Goal: Task Accomplishment & Management: Manage account settings

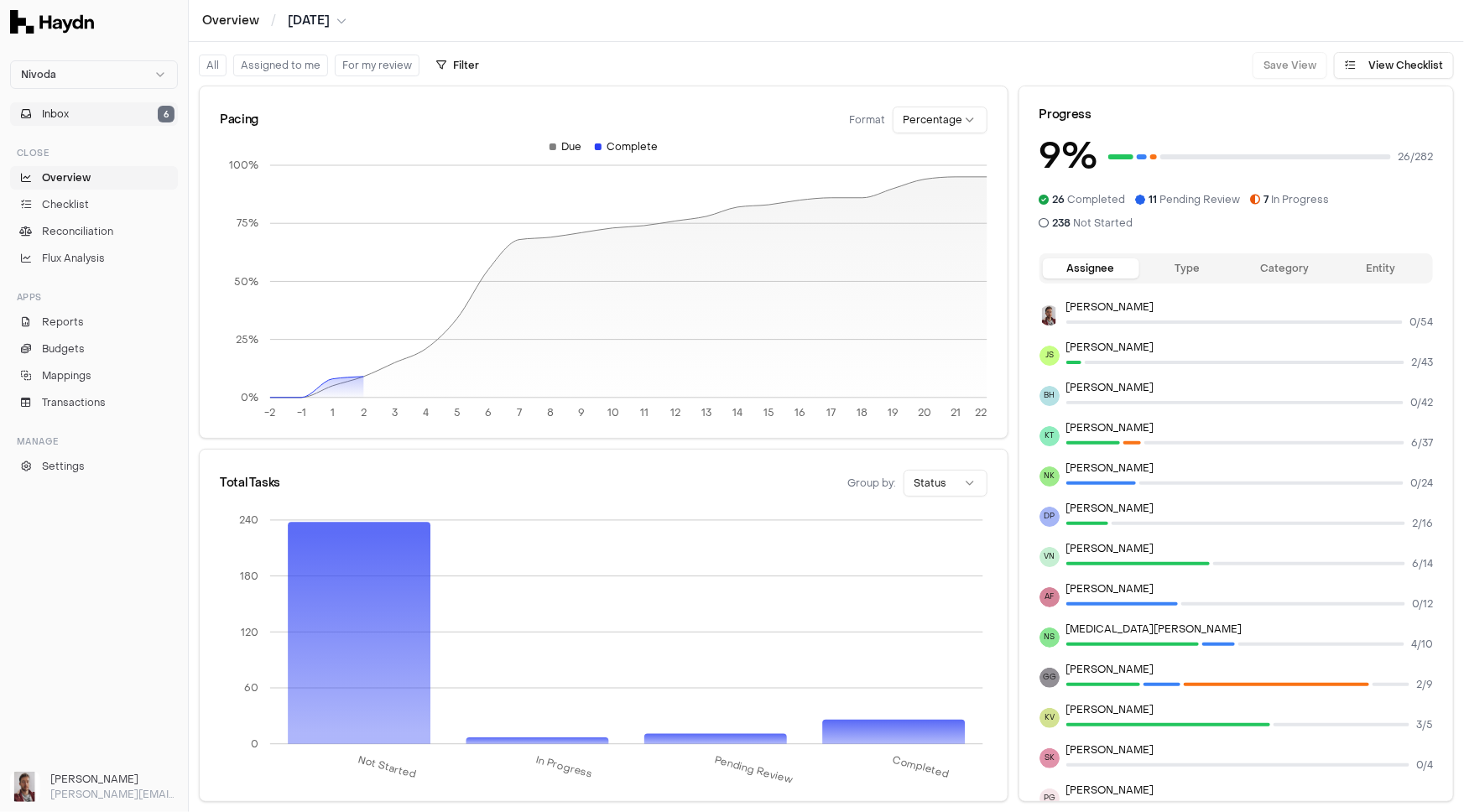
click at [113, 109] on button "Inbox 6" at bounding box center [94, 113] width 168 height 24
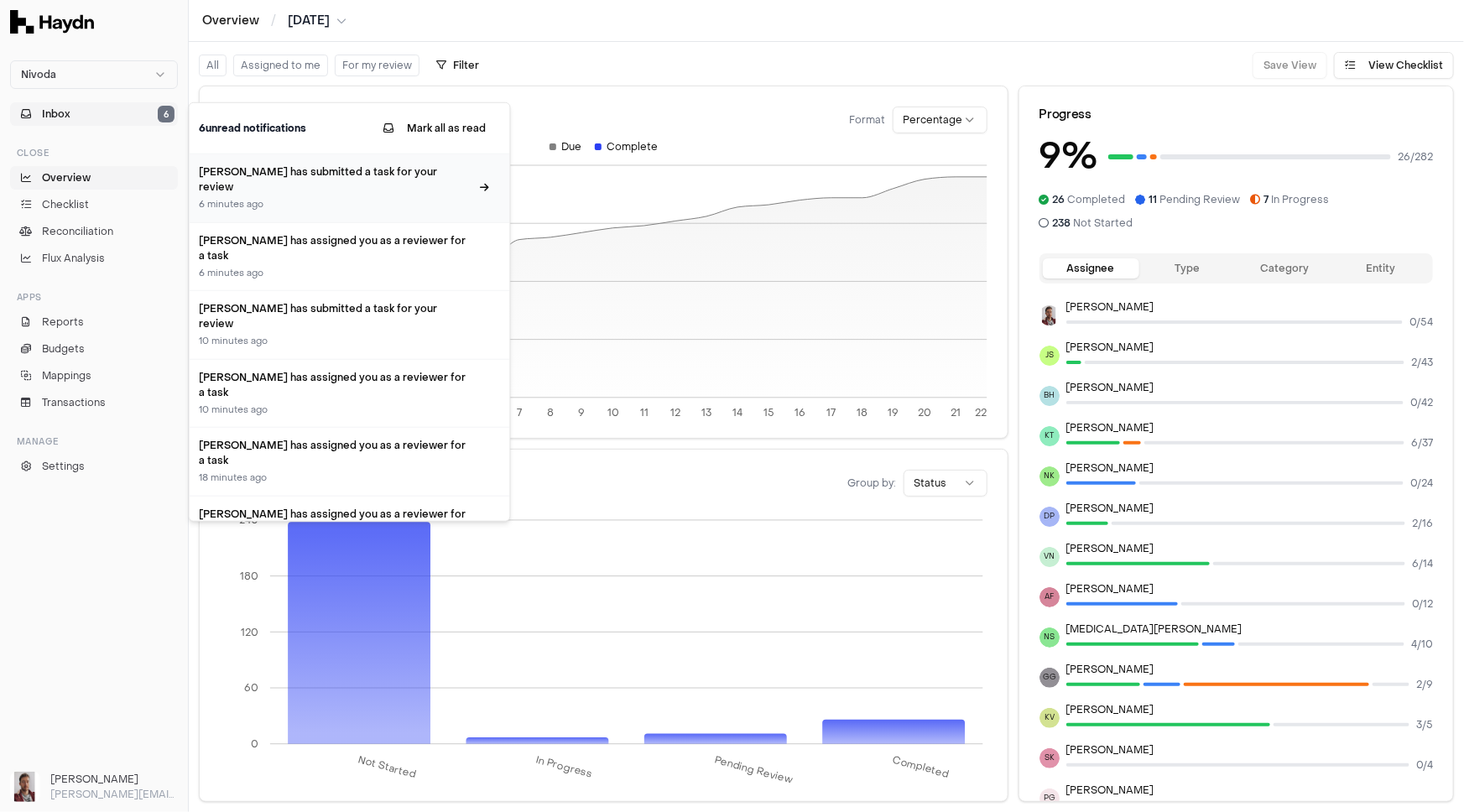
click at [362, 178] on div "[PERSON_NAME] has submitted a task for your review 6 minutes ago" at bounding box center [335, 188] width 271 height 48
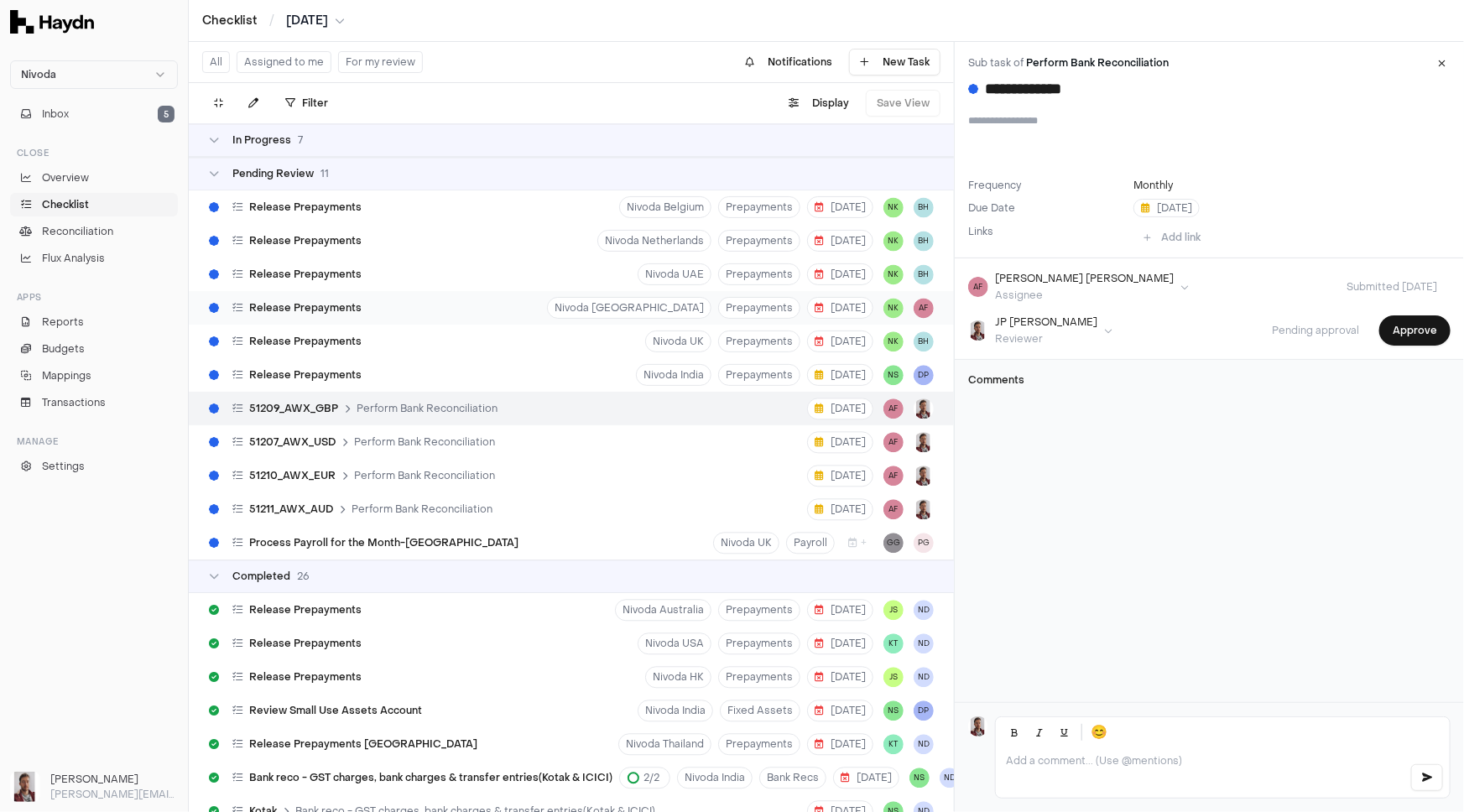
scroll to position [8275, 0]
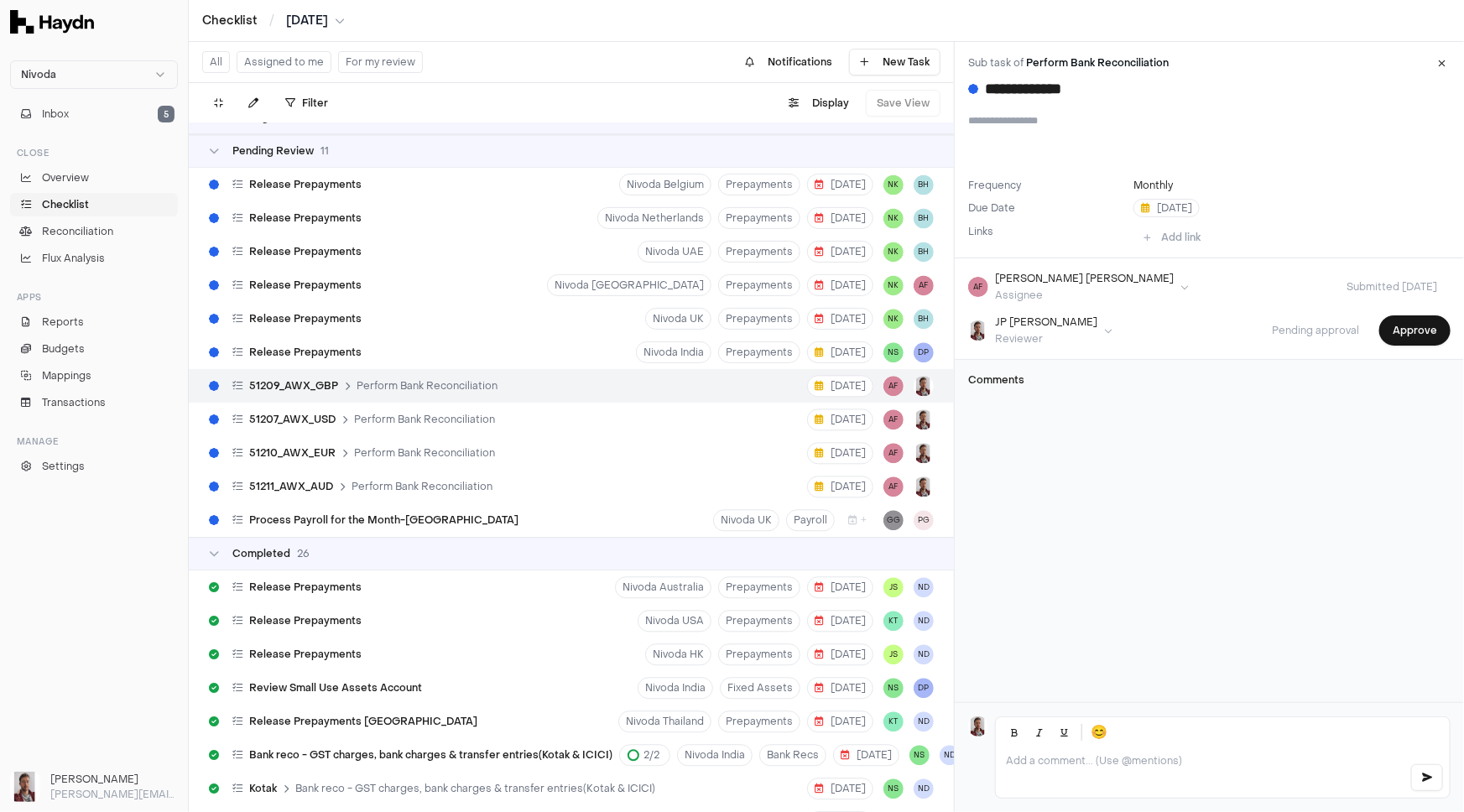
click at [1064, 58] on span "Perform Bank Reconciliation" at bounding box center [1097, 63] width 142 height 13
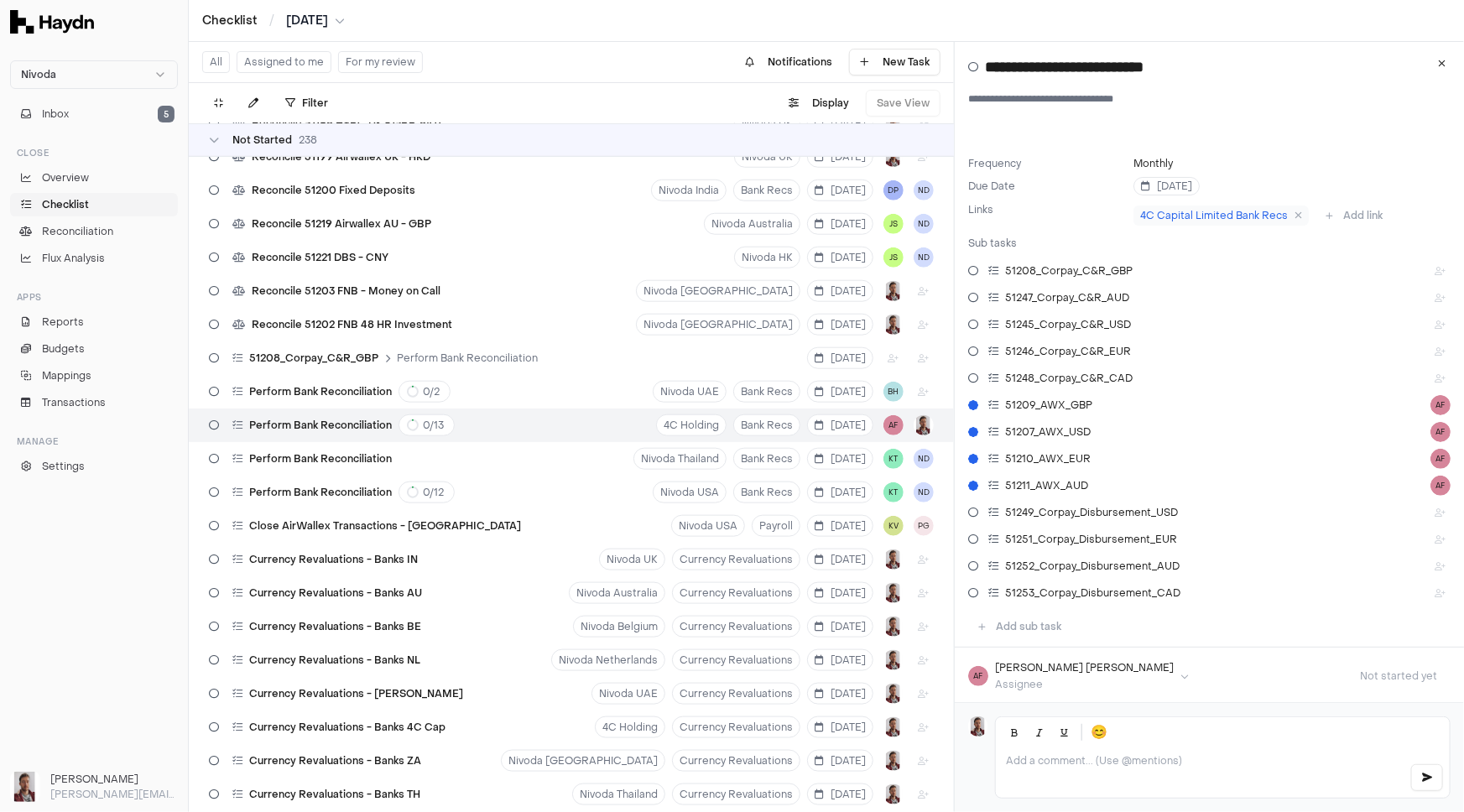
scroll to position [3938, 0]
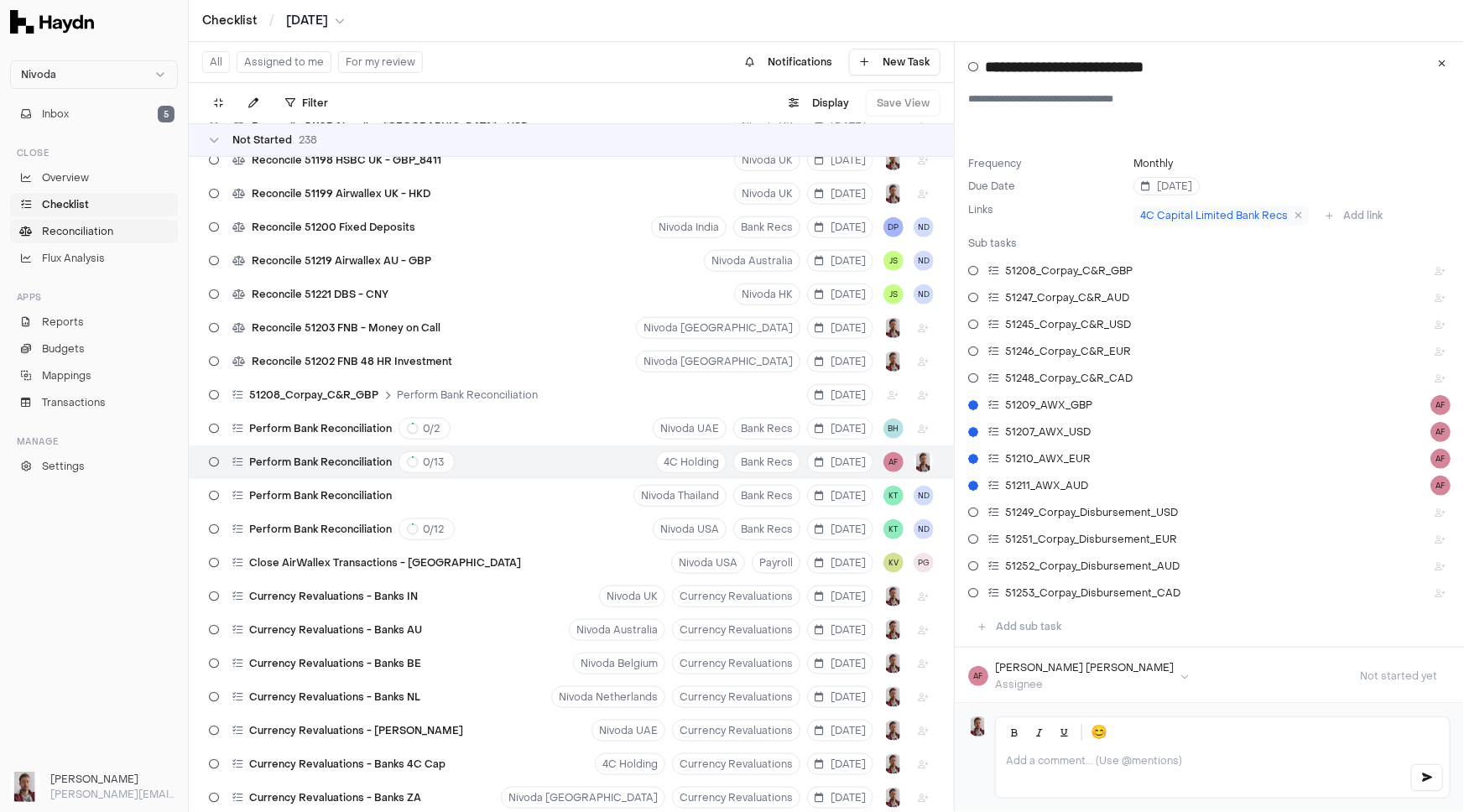
click at [96, 232] on span "Reconciliation" at bounding box center [77, 231] width 72 height 15
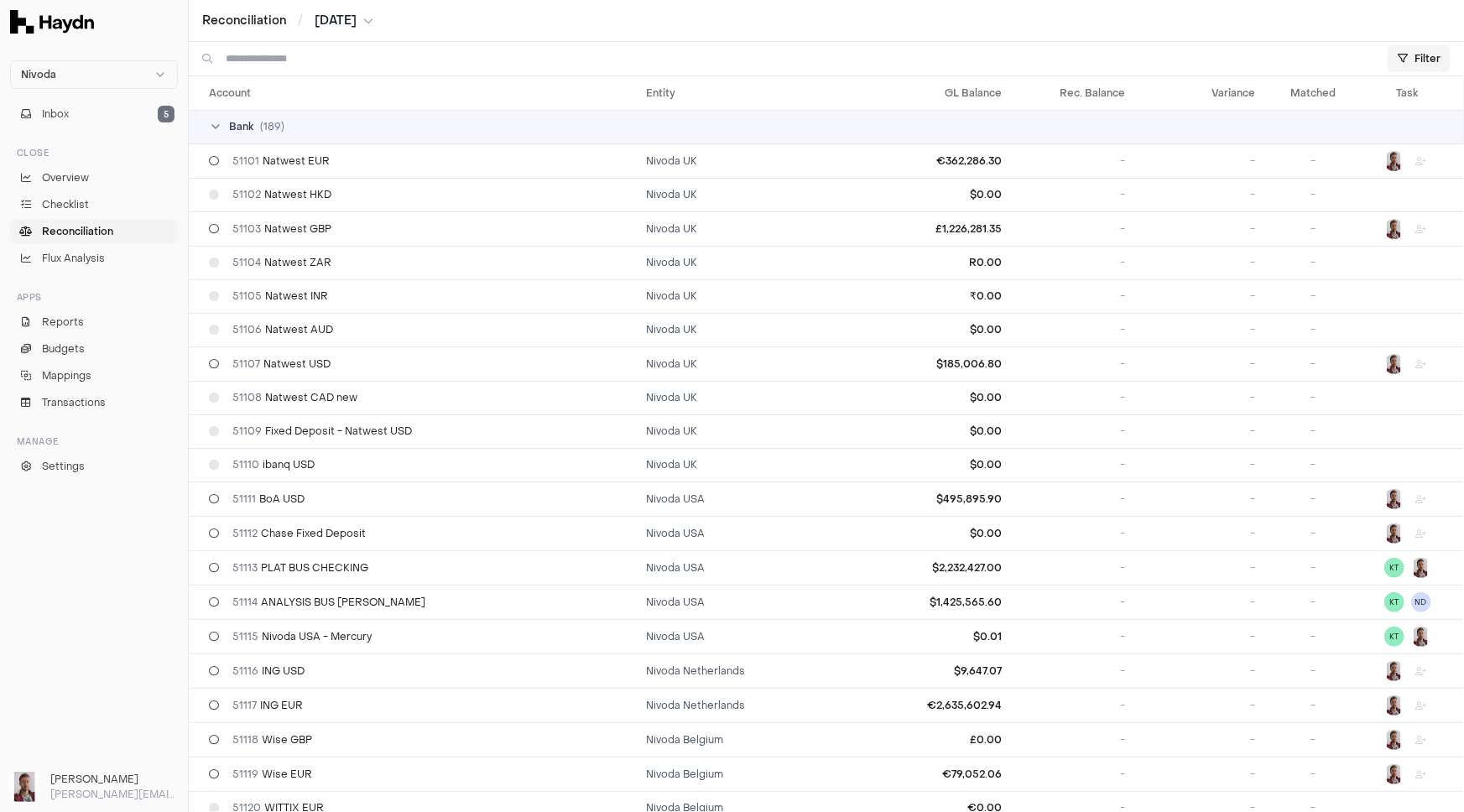
click at [1424, 54] on html "Nivoda Inbox 5 Close Overview Checklist Reconciliation Flux Analysis Apps Repor…" at bounding box center [732, 406] width 1464 height 812
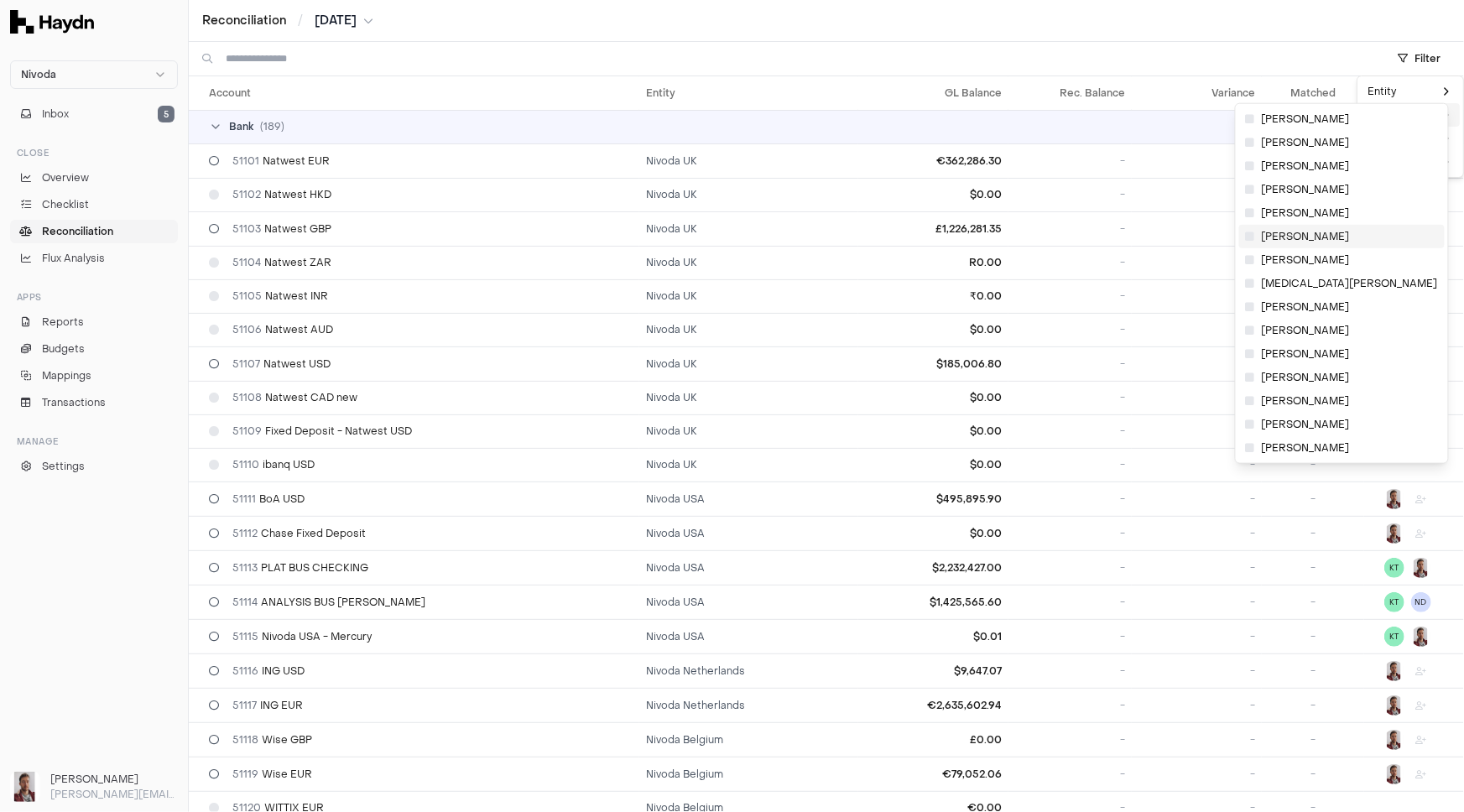
click at [1291, 231] on span "[PERSON_NAME]" at bounding box center [1298, 237] width 104 height 13
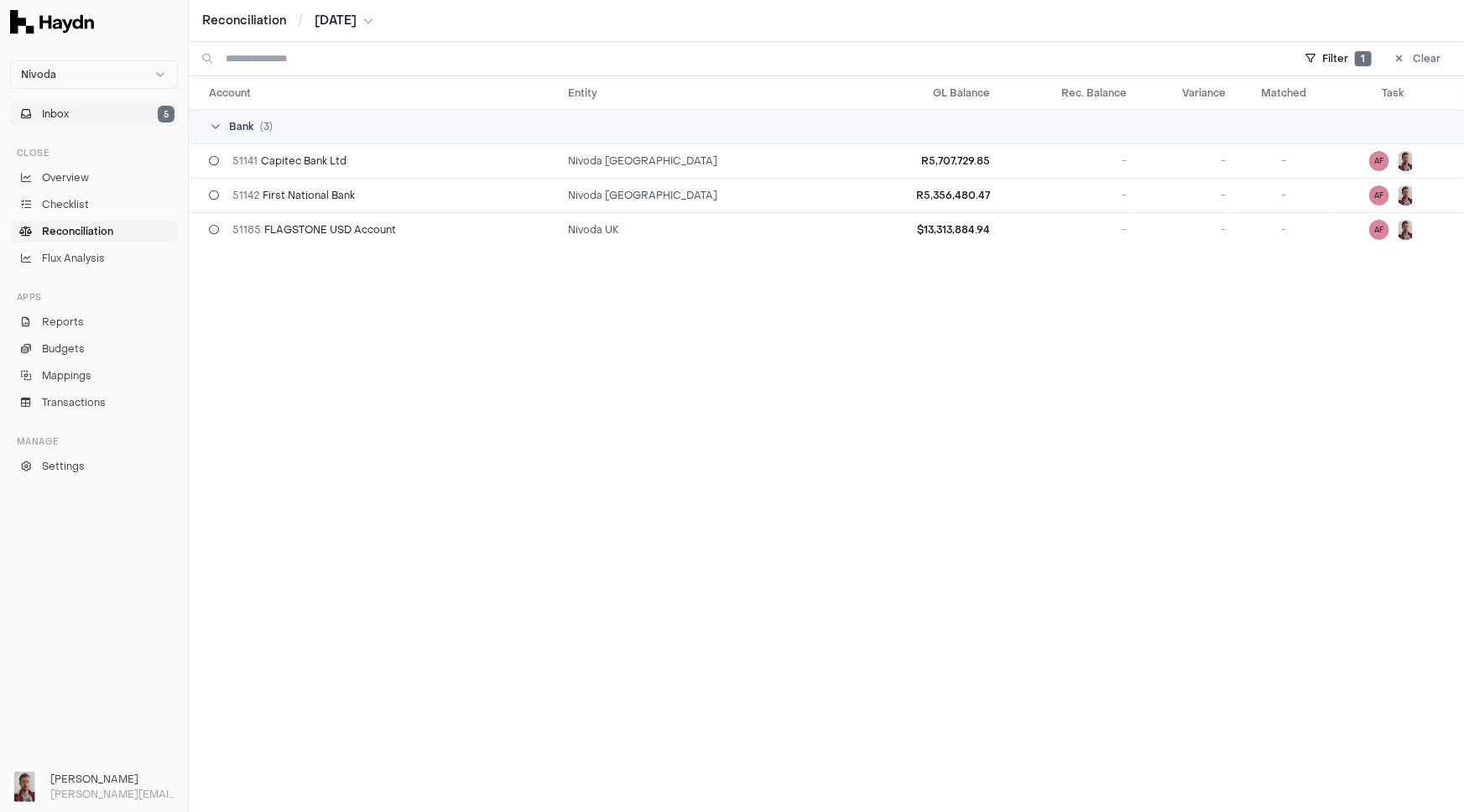
click at [88, 114] on button "Inbox 5" at bounding box center [94, 113] width 168 height 24
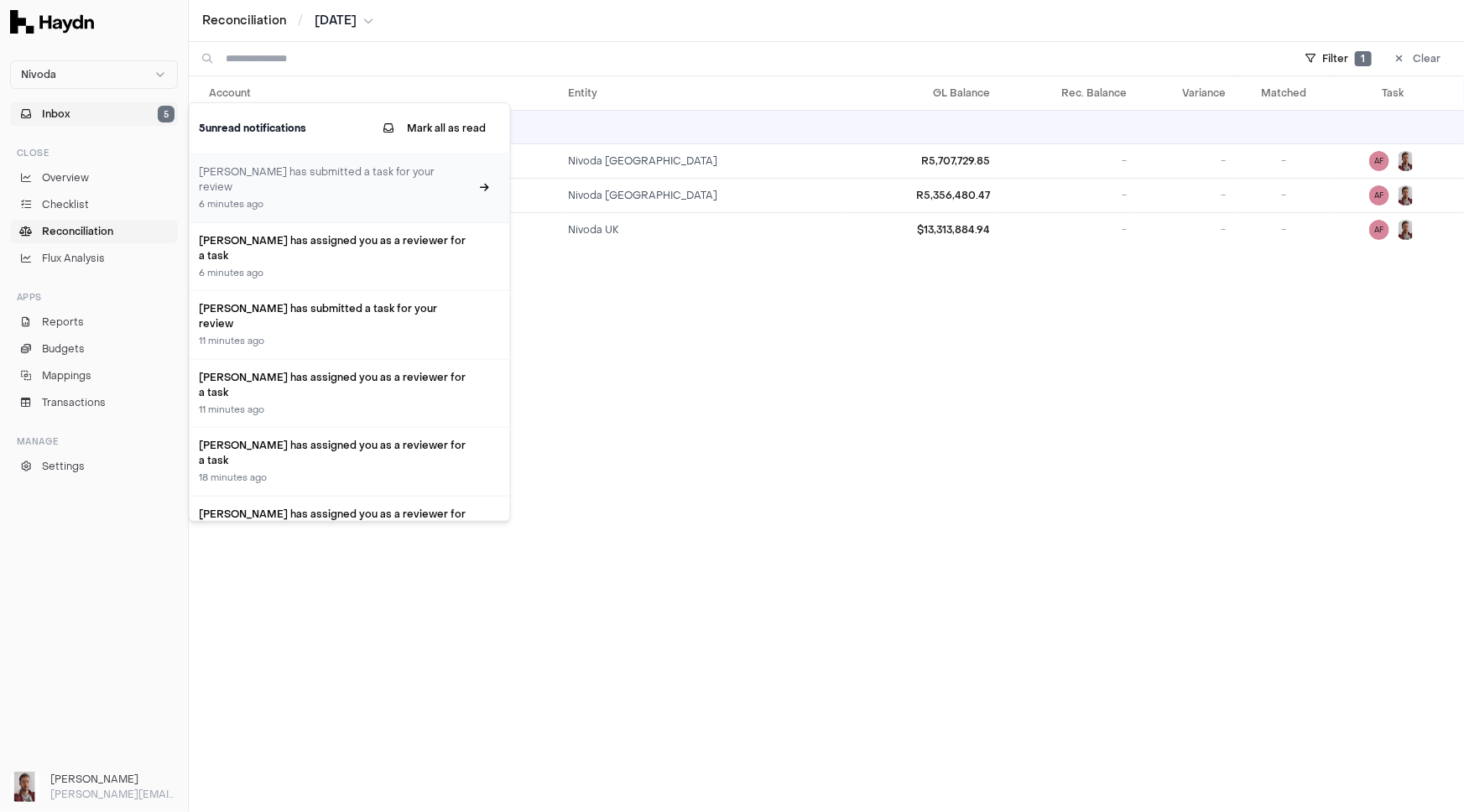
click at [344, 176] on h3 "[PERSON_NAME] has submitted a task for your review" at bounding box center [335, 179] width 271 height 30
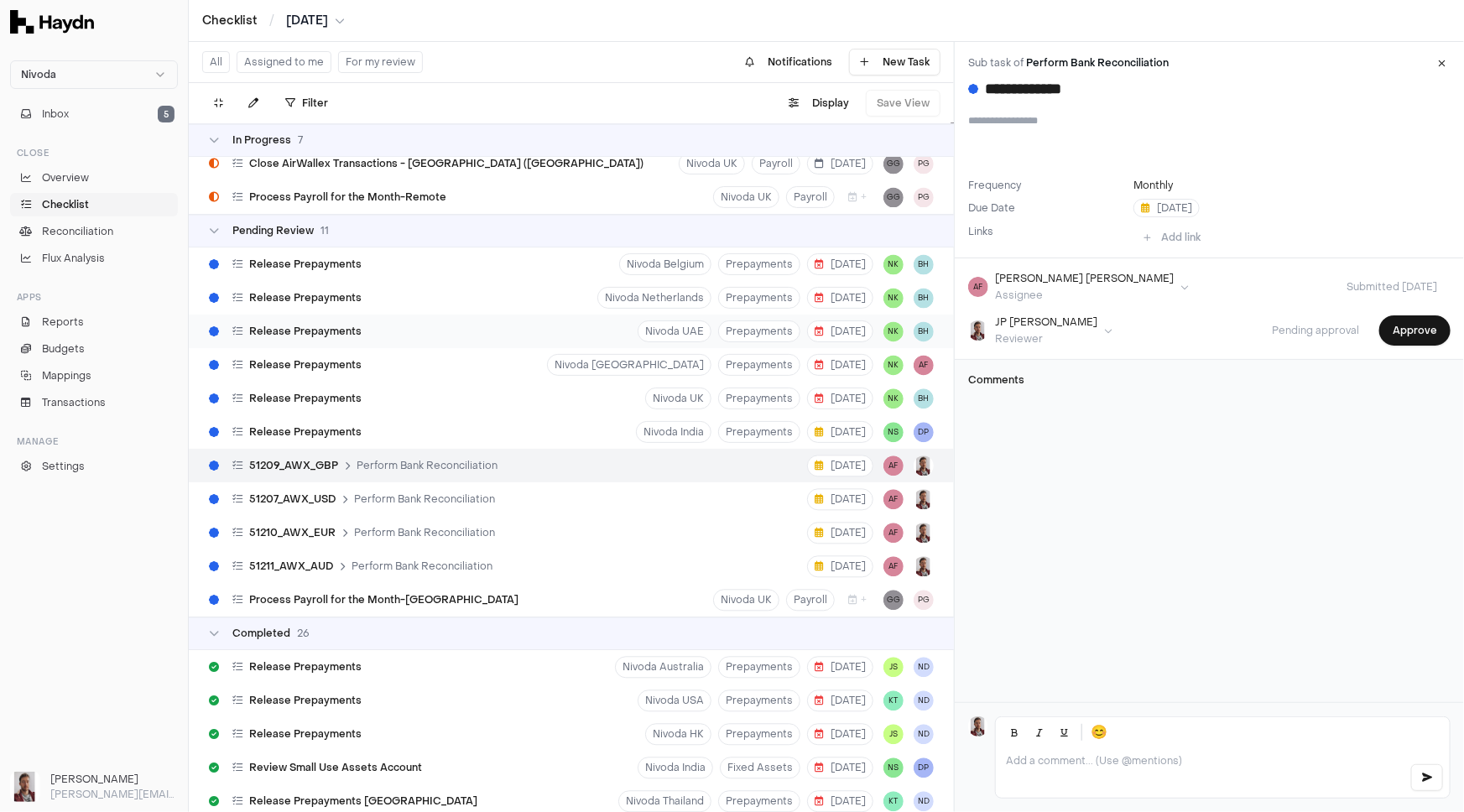
scroll to position [8198, 0]
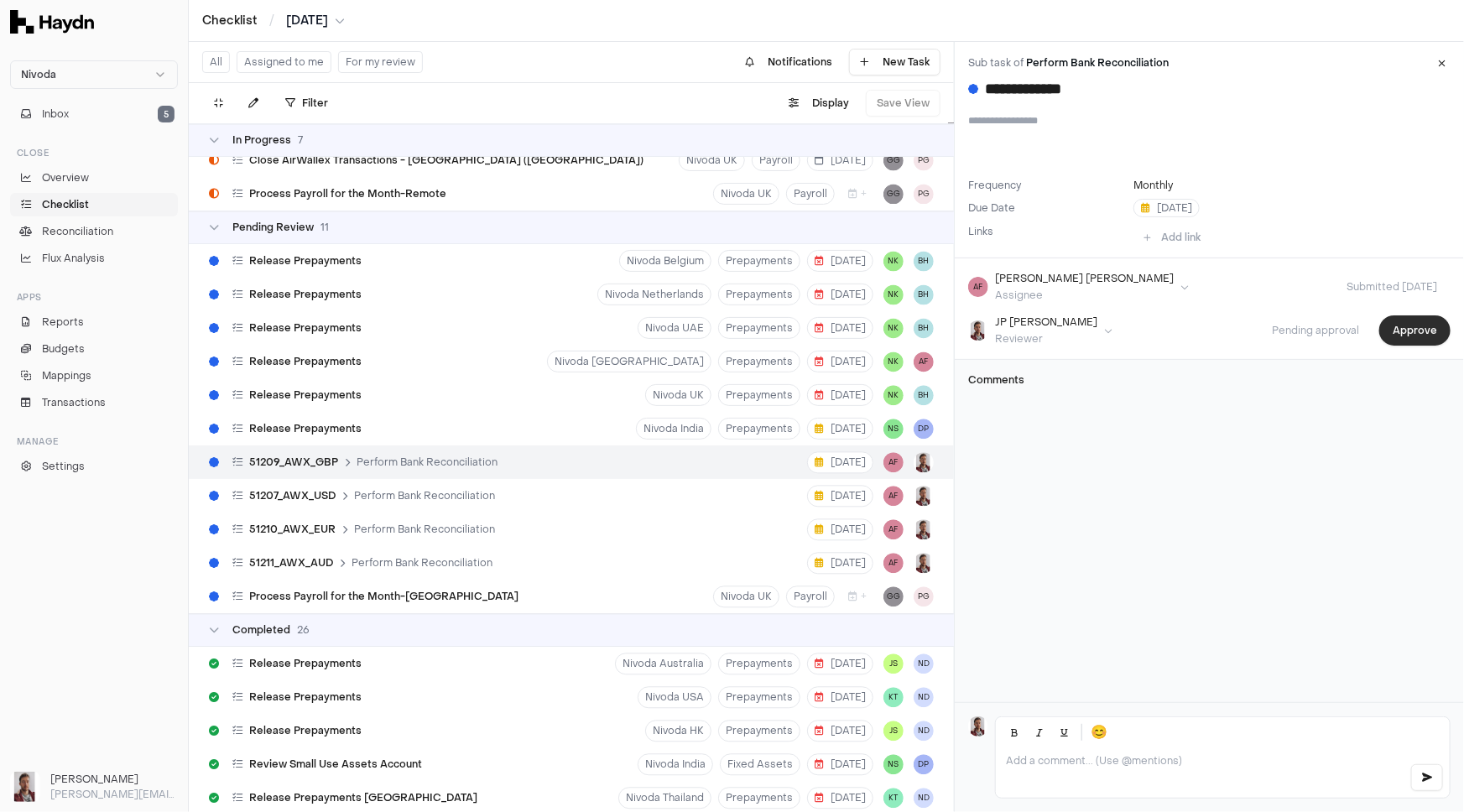
click at [1409, 328] on button "Approve" at bounding box center [1415, 330] width 72 height 30
click at [482, 522] on span "Perform Bank Reconciliation" at bounding box center [424, 529] width 141 height 13
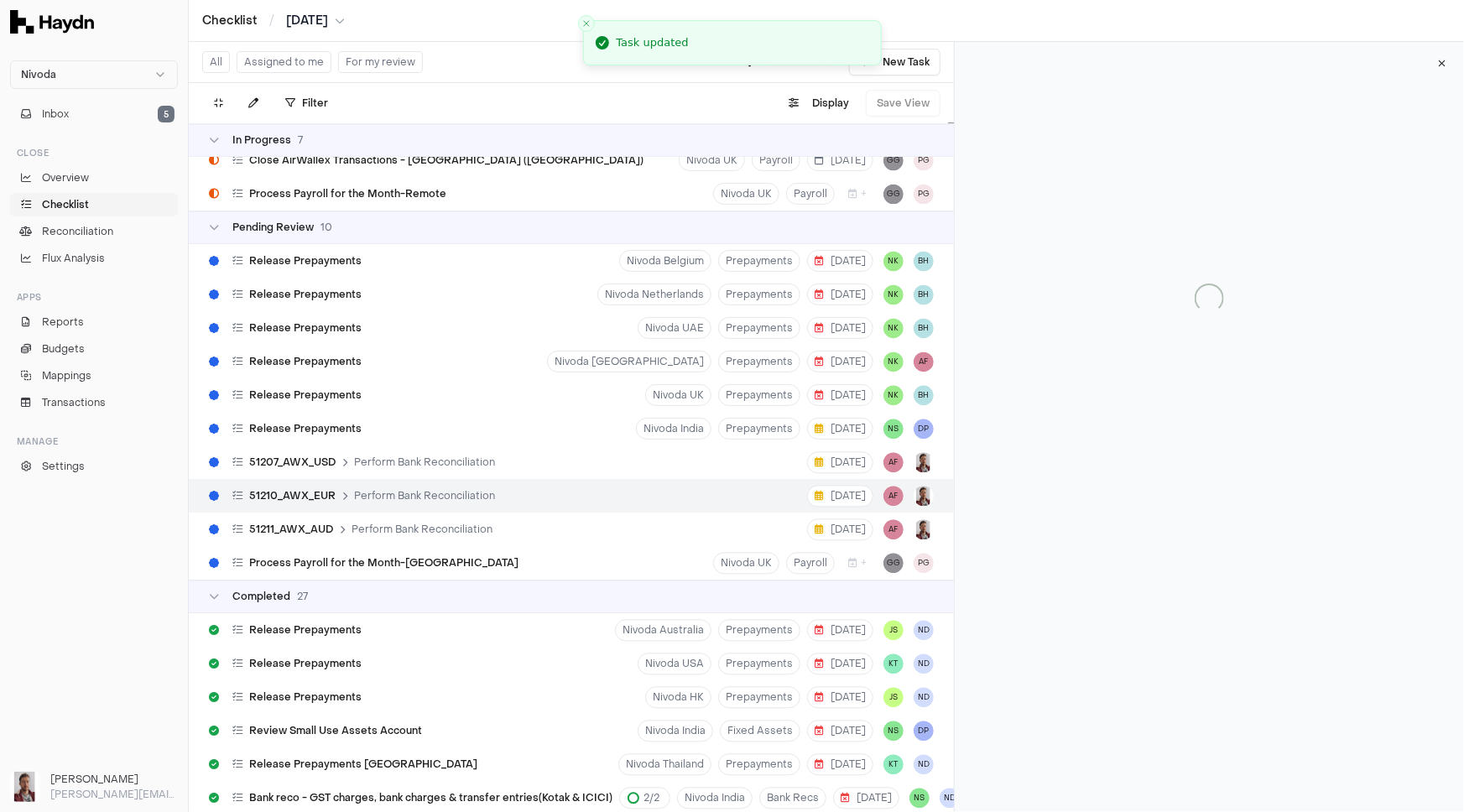
scroll to position [8769, 0]
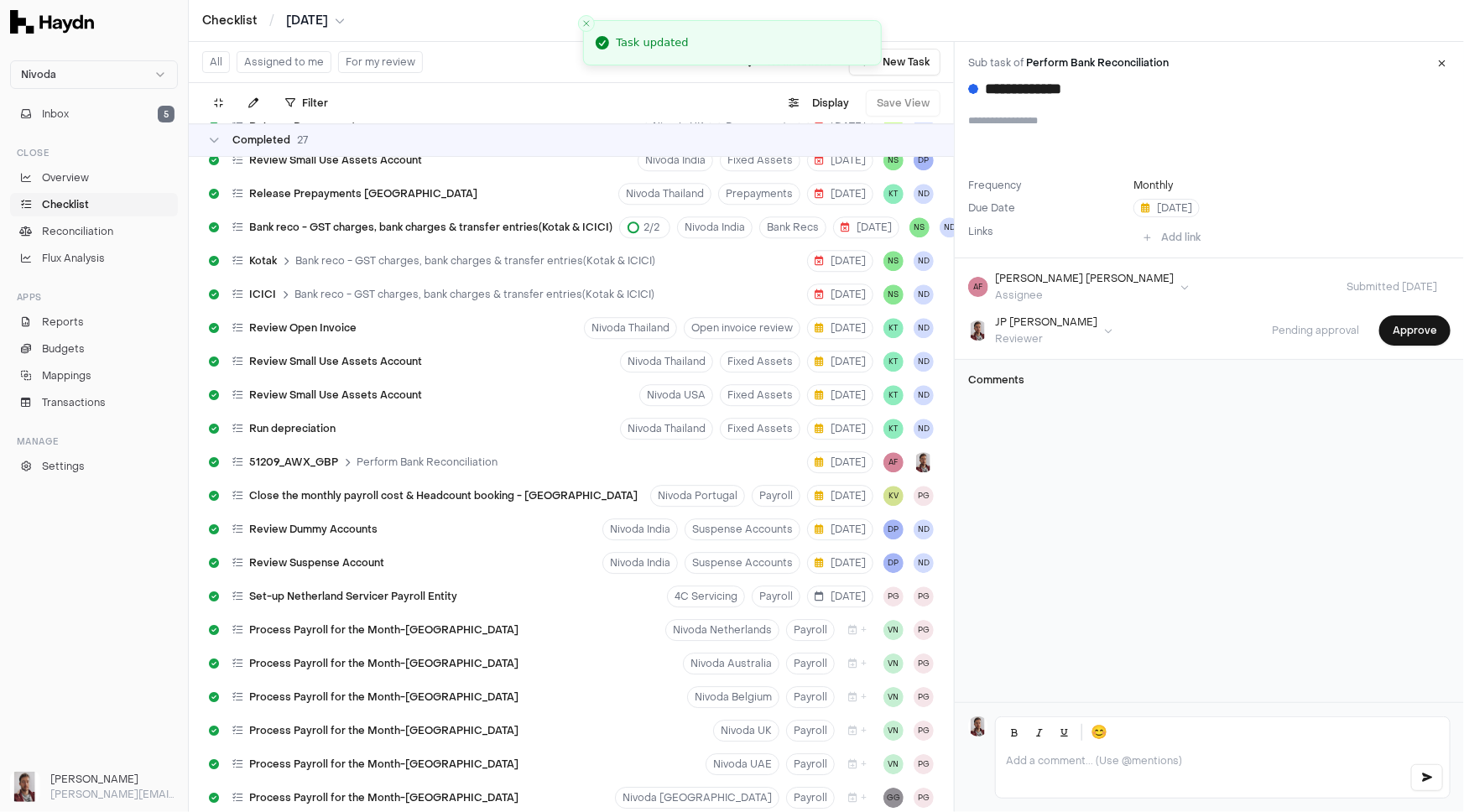
click at [366, 66] on button "For my review" at bounding box center [380, 61] width 85 height 22
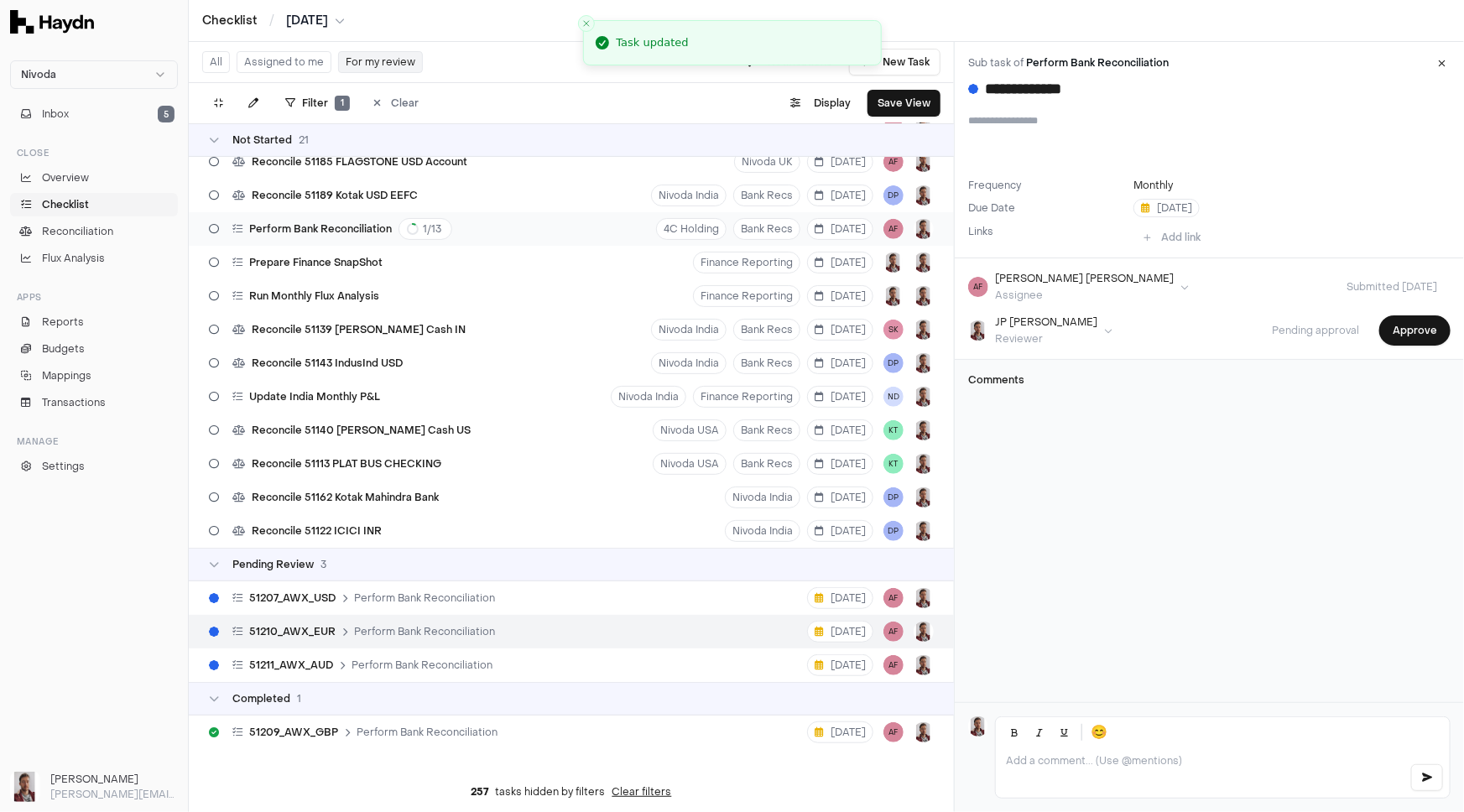
scroll to position [323, 0]
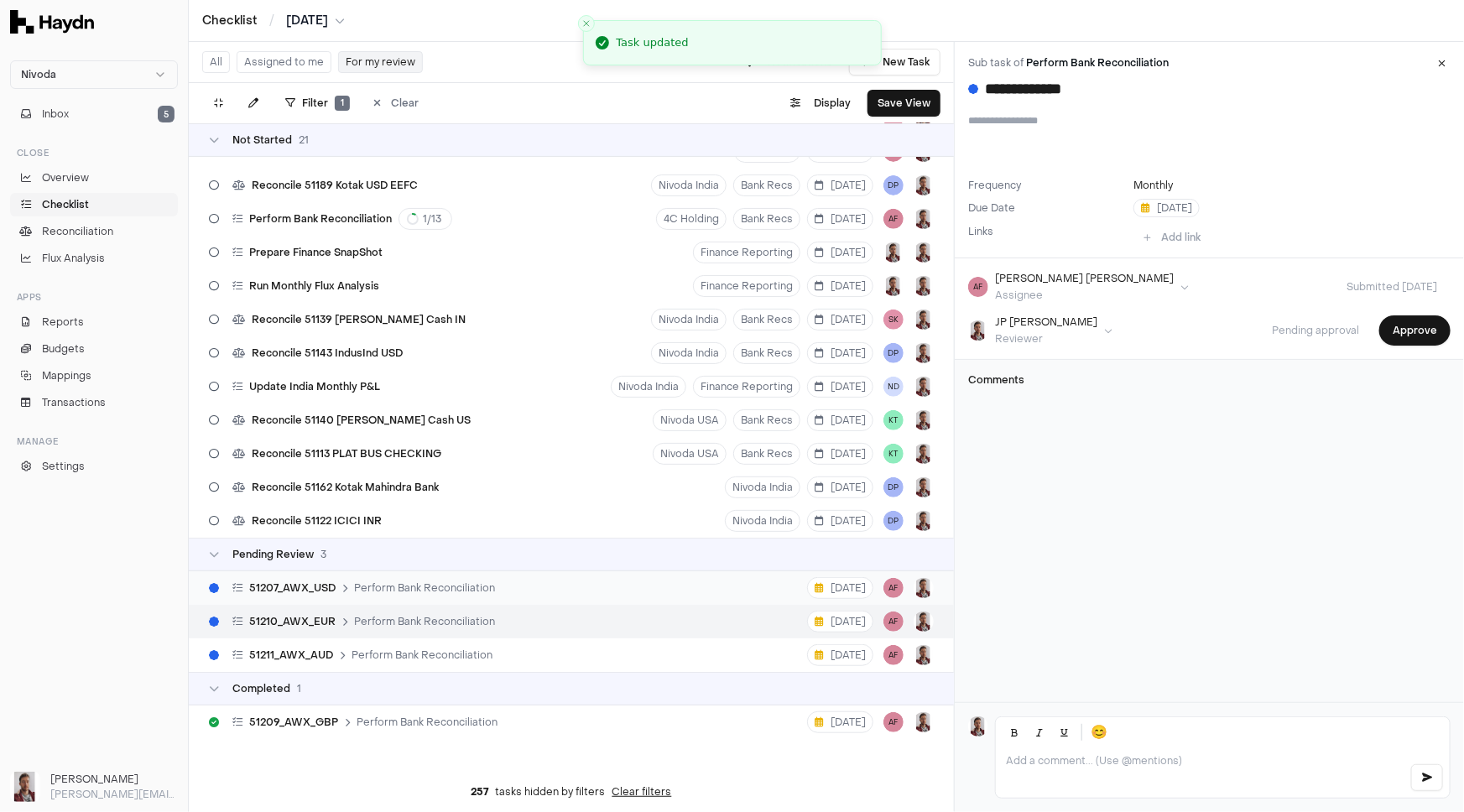
click at [465, 588] on span "Perform Bank Reconciliation" at bounding box center [424, 588] width 141 height 13
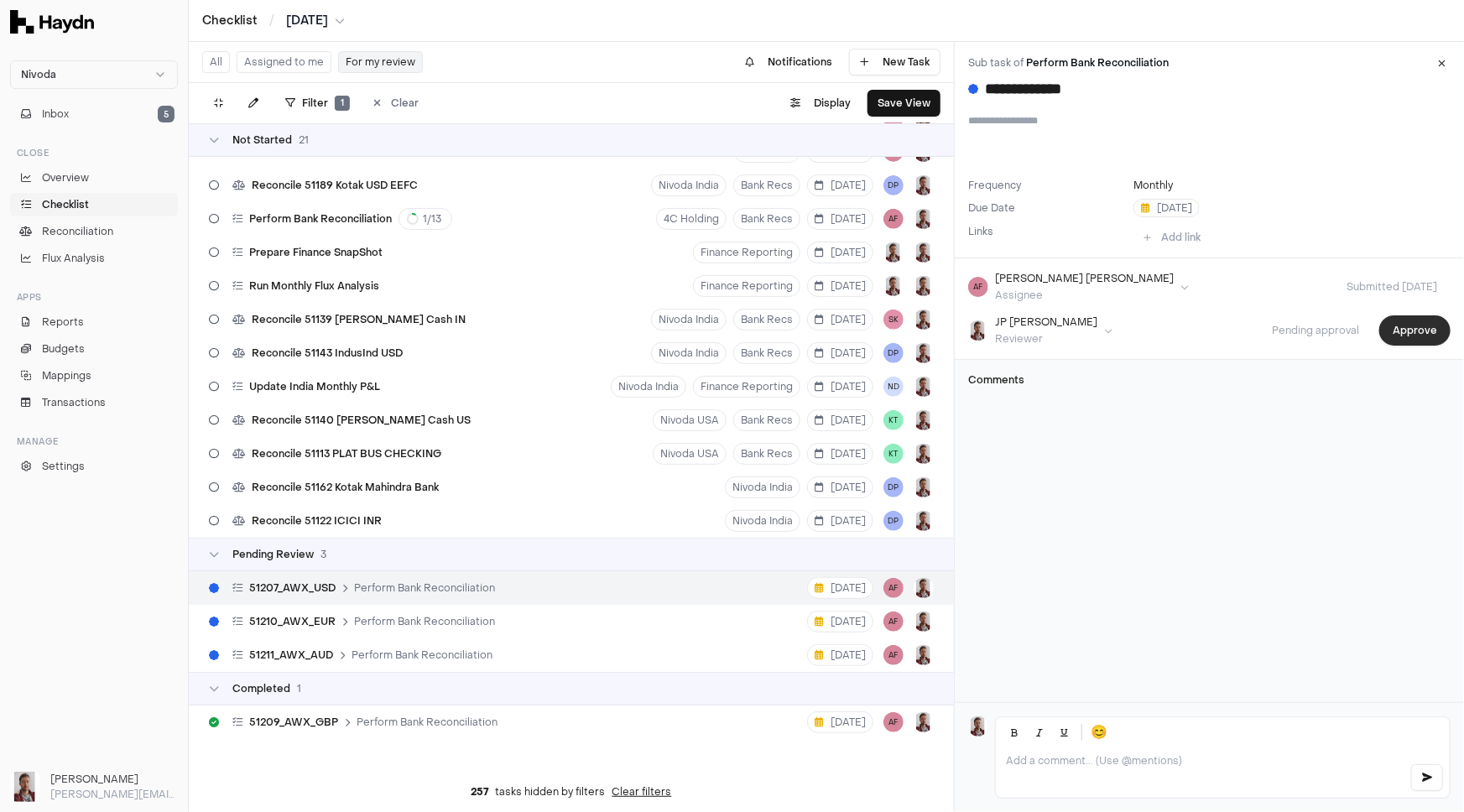
click at [1402, 340] on button "Approve" at bounding box center [1415, 330] width 72 height 30
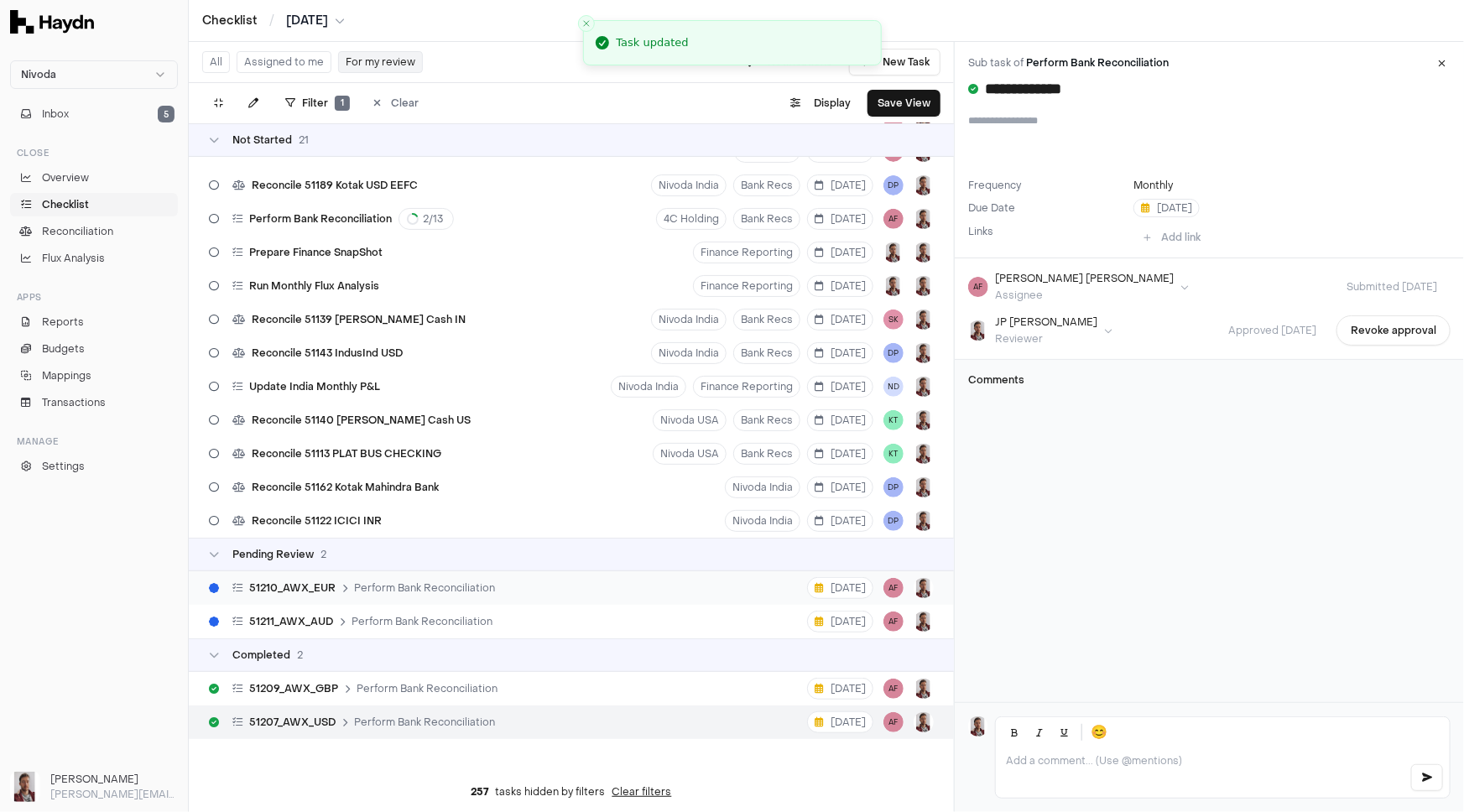
click at [545, 592] on div "51210_AWX_EUR Perform Bank Reconciliation [DATE] AF" at bounding box center [571, 588] width 765 height 34
type input "**********"
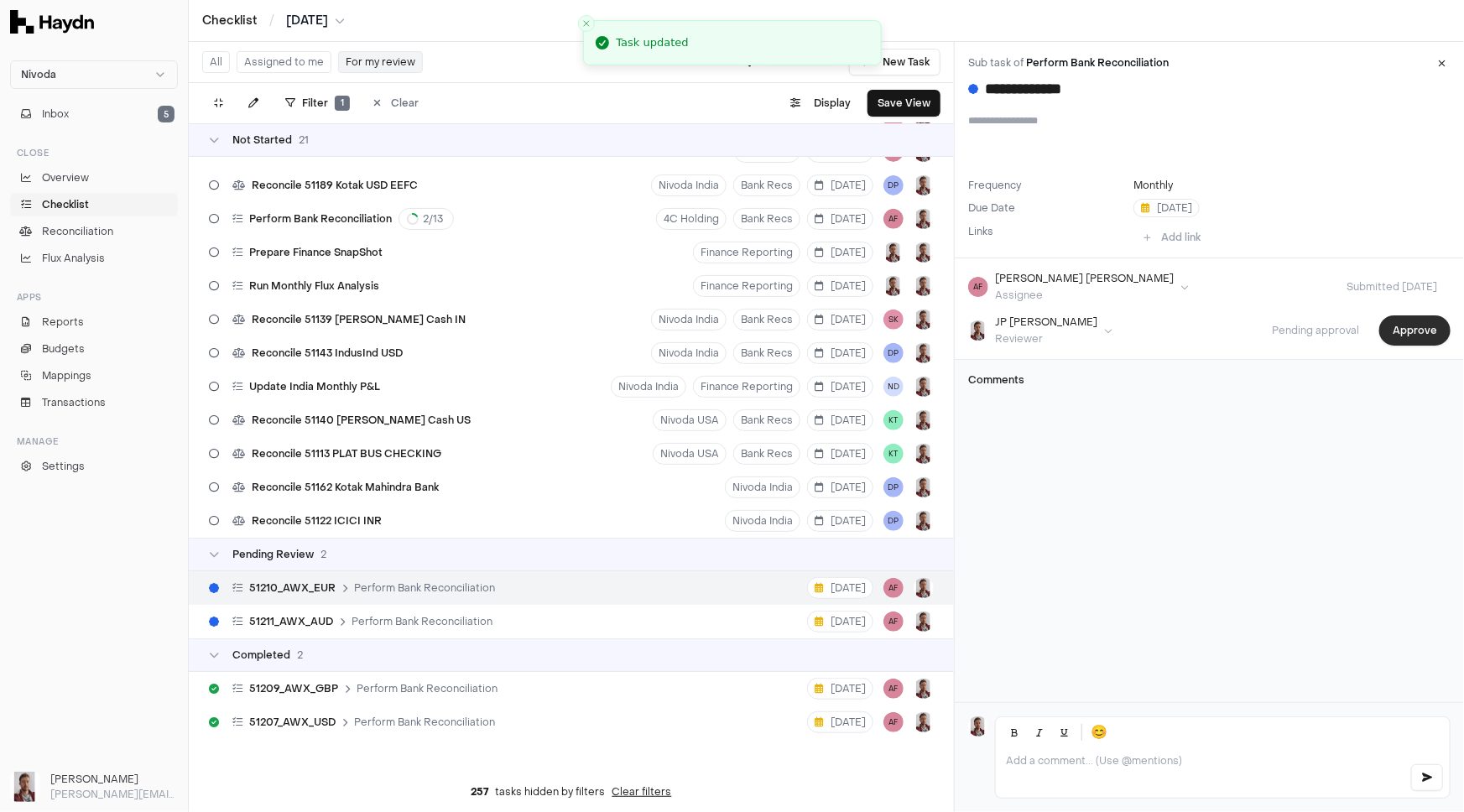
click at [1406, 323] on button "Approve" at bounding box center [1415, 330] width 72 height 30
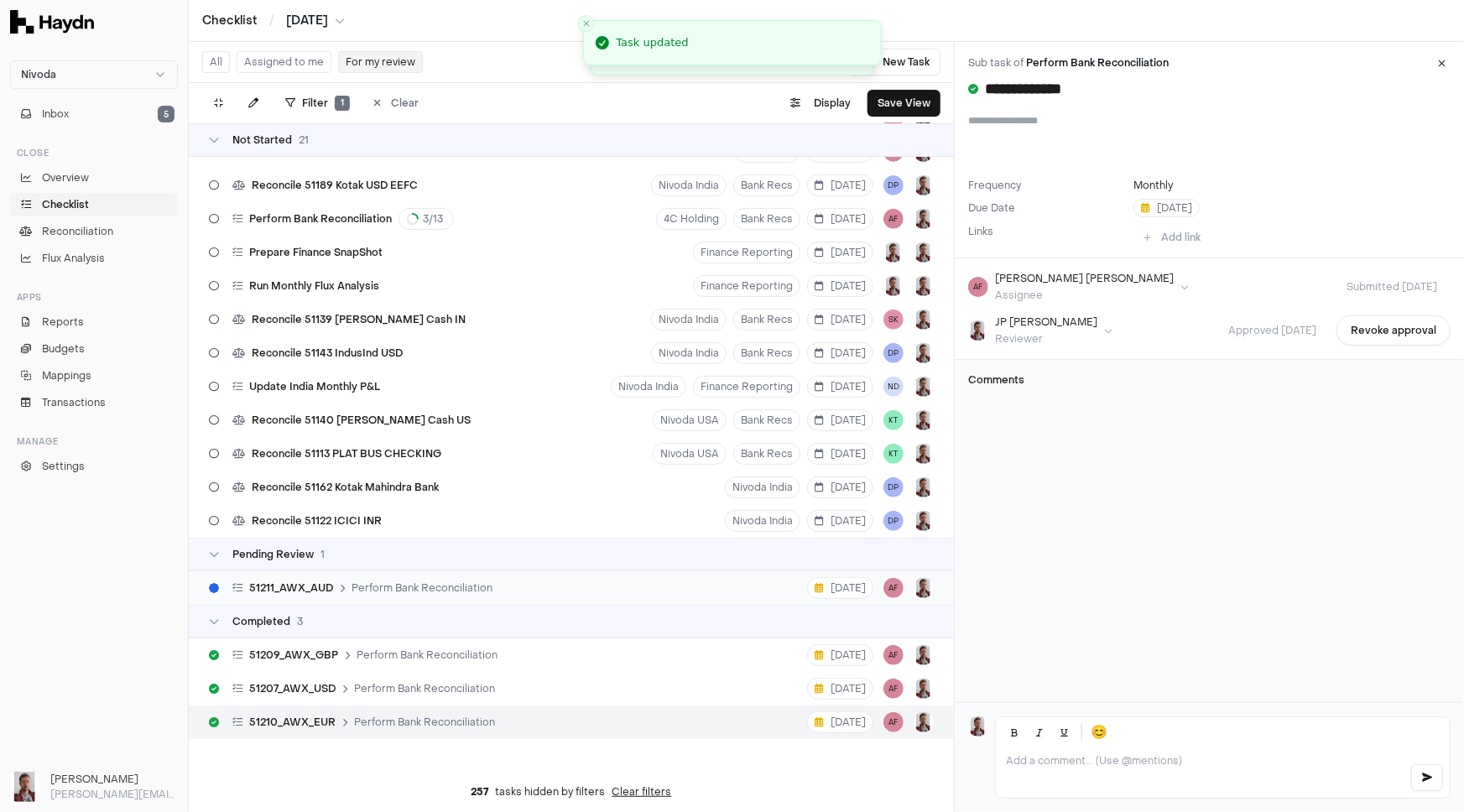
click at [474, 587] on span "Perform Bank Reconciliation" at bounding box center [422, 588] width 141 height 13
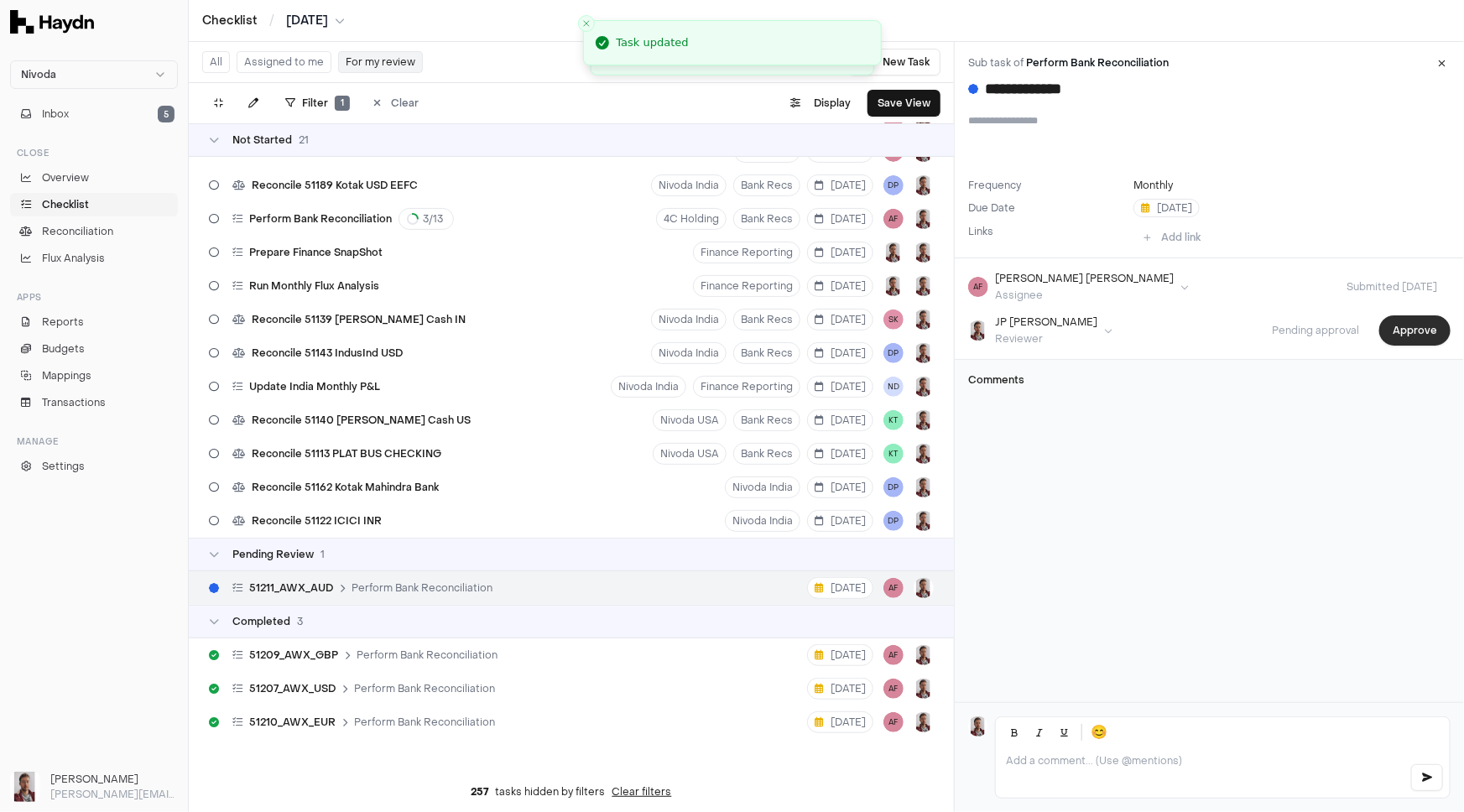
click at [1413, 332] on button "Approve" at bounding box center [1415, 330] width 72 height 30
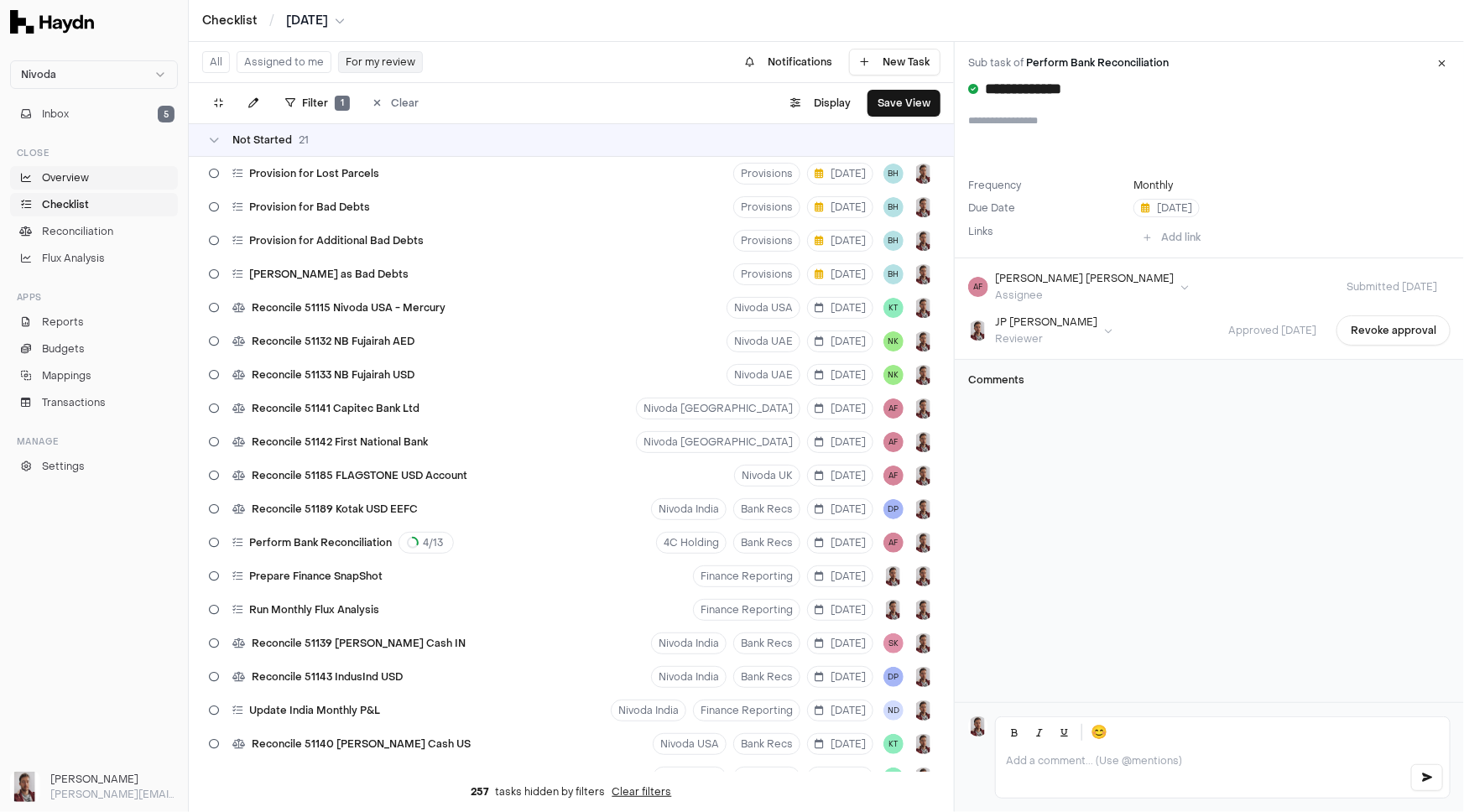
click at [64, 178] on span "Overview" at bounding box center [65, 178] width 47 height 15
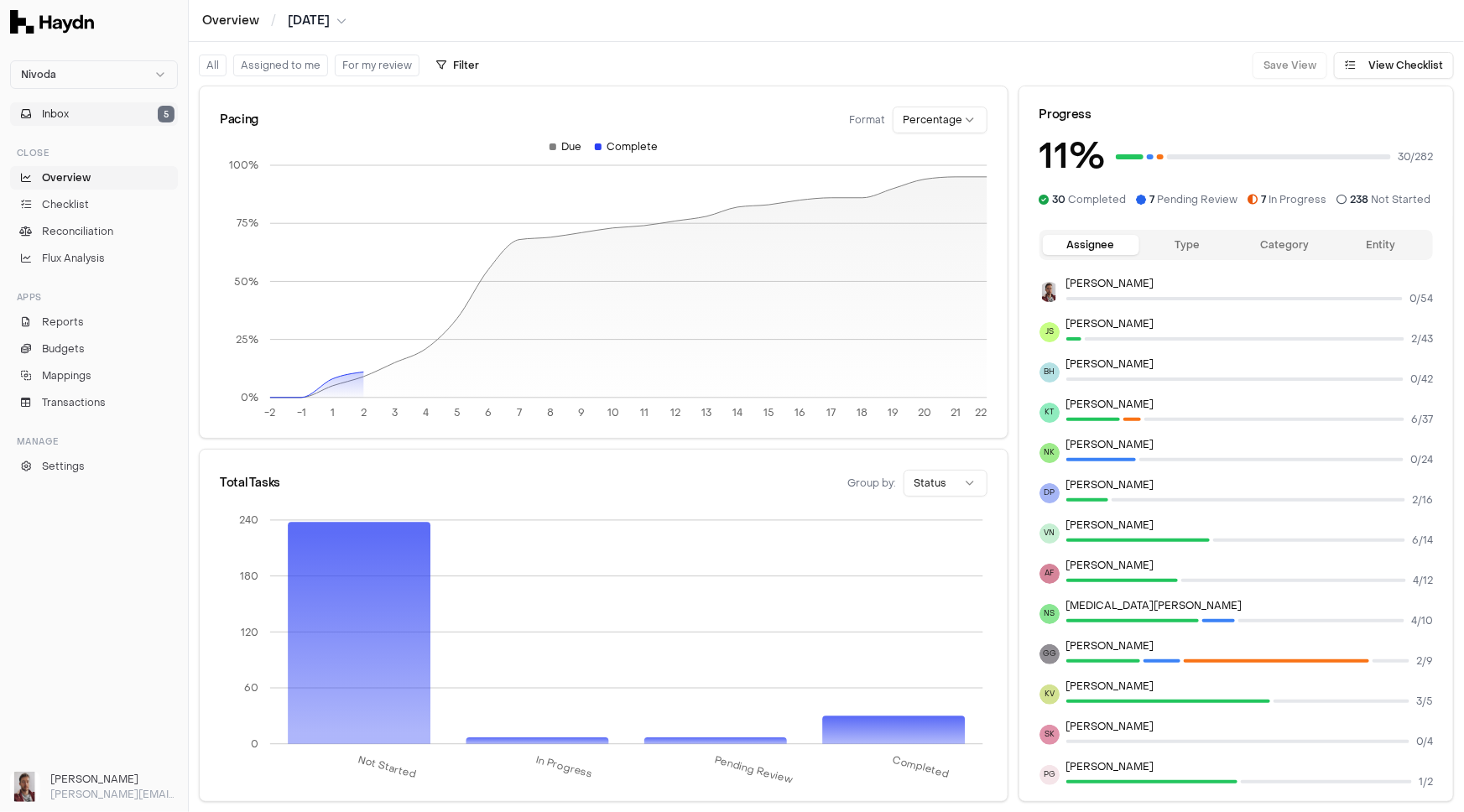
click at [88, 106] on button "Inbox 5" at bounding box center [94, 113] width 168 height 24
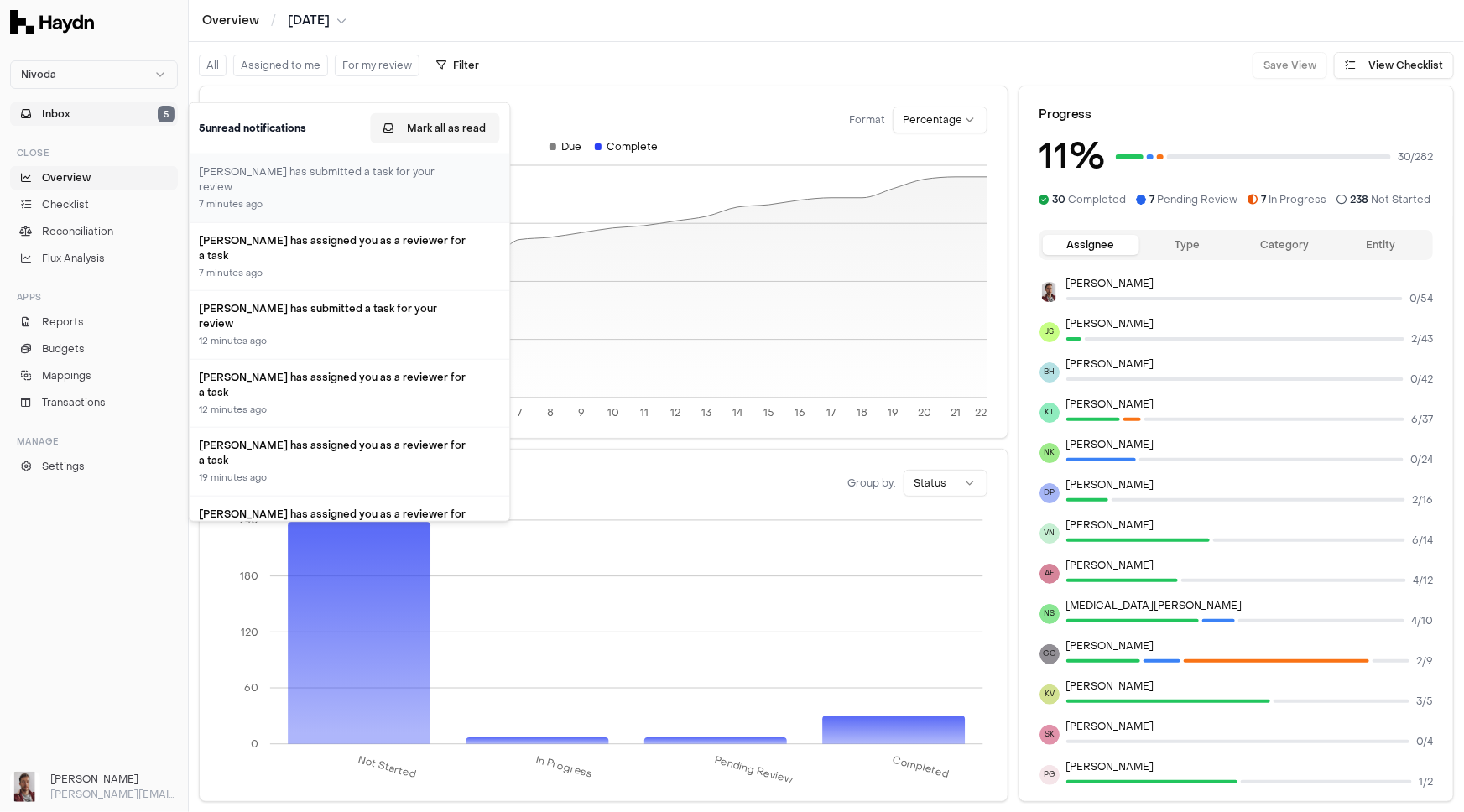
click at [441, 129] on button "Mark all as read" at bounding box center [435, 128] width 129 height 30
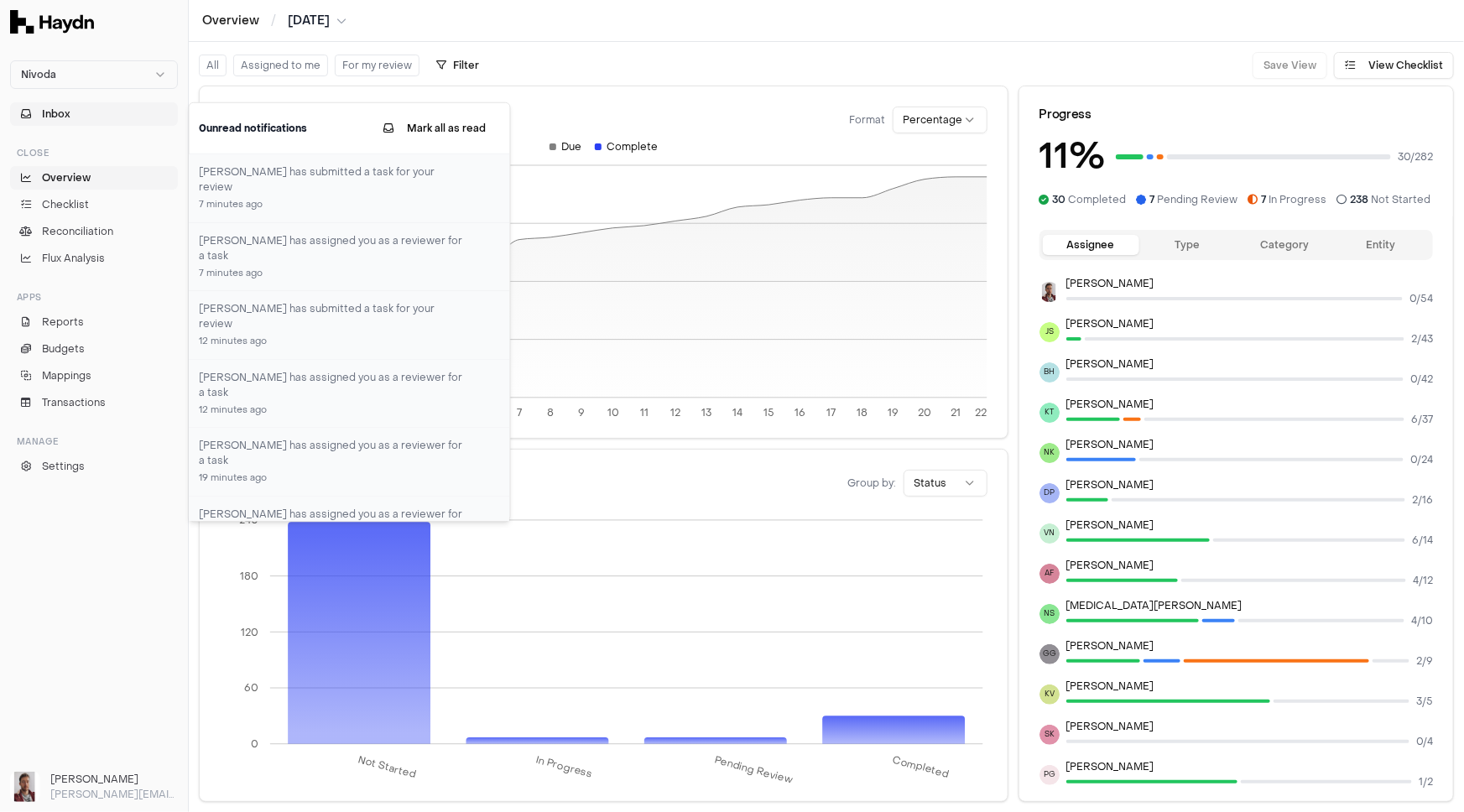
click at [78, 117] on button "Inbox" at bounding box center [94, 113] width 168 height 24
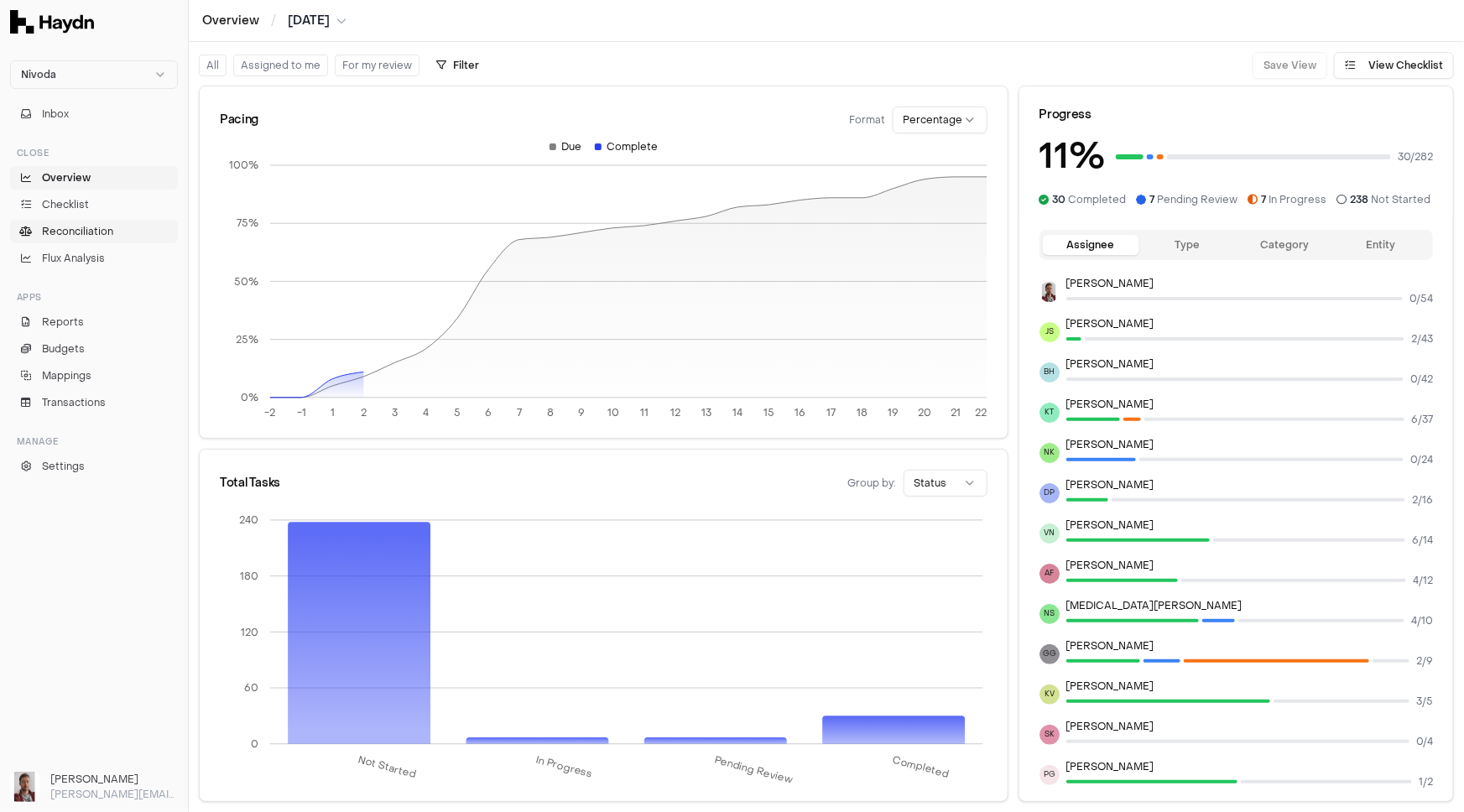
click at [100, 235] on span "Reconciliation" at bounding box center [77, 231] width 72 height 15
